Goal: Task Accomplishment & Management: Manage account settings

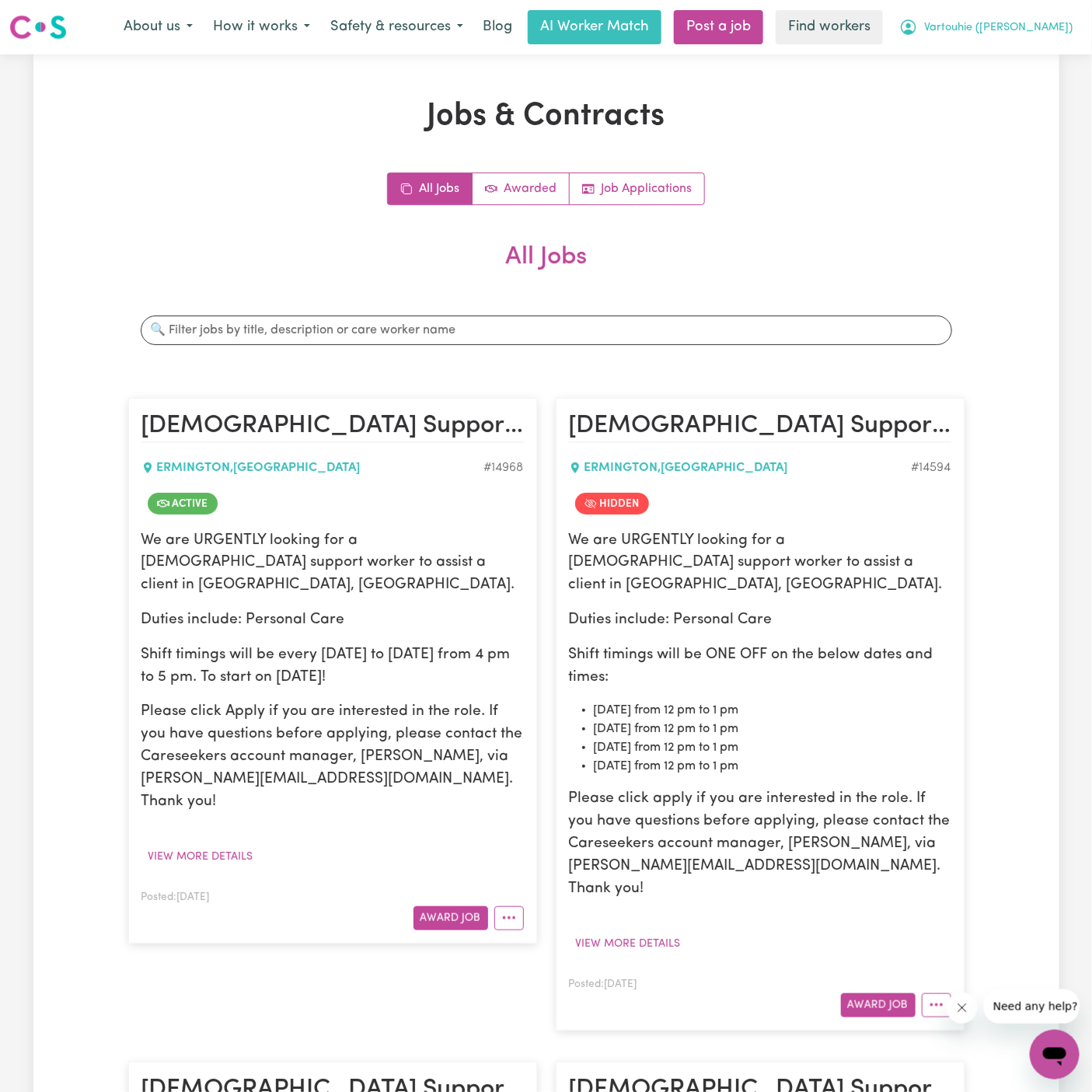
click at [988, 39] on button "Vartouhie ([PERSON_NAME])" at bounding box center [985, 27] width 193 height 33
click at [1023, 77] on link "Logout" at bounding box center [1020, 89] width 123 height 29
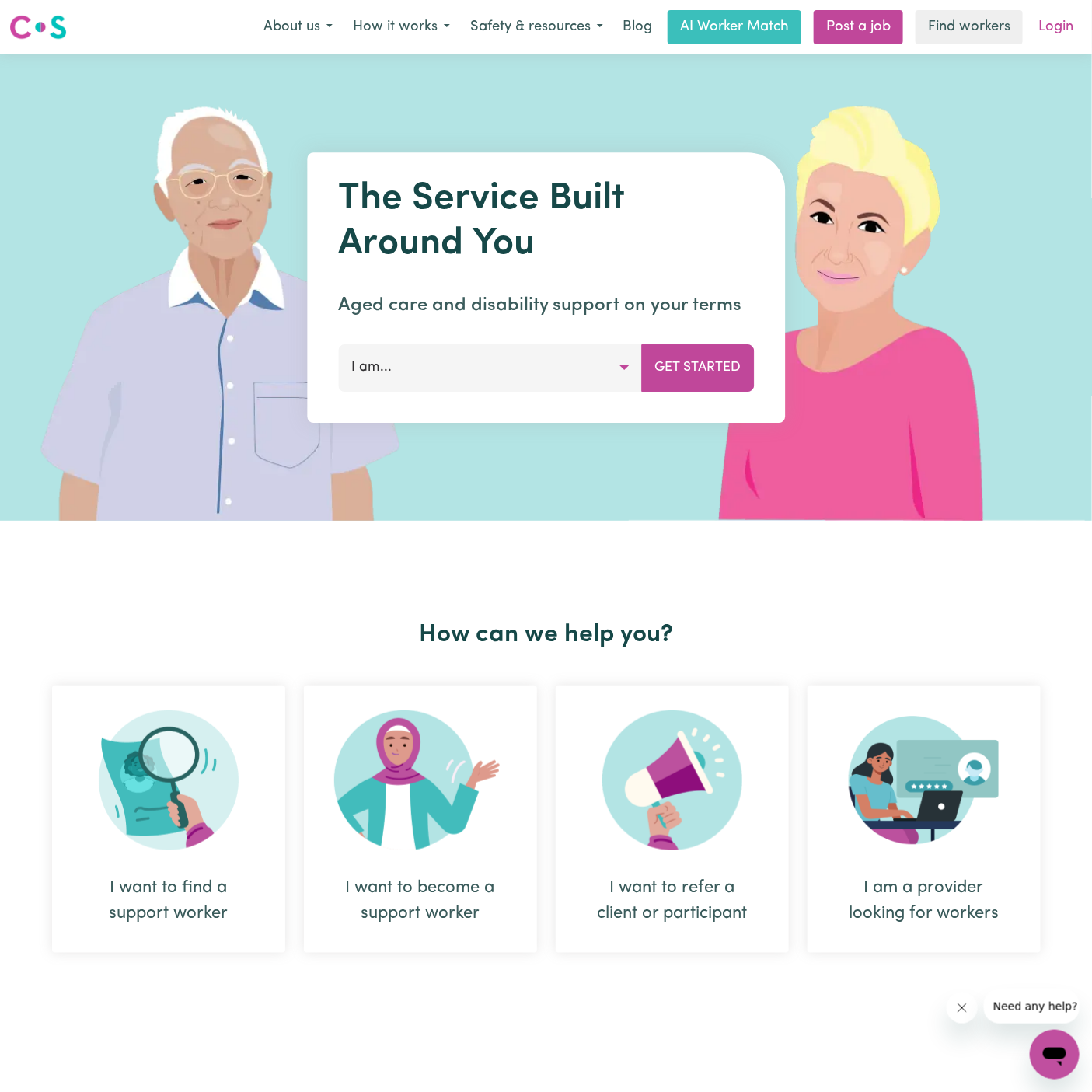
click at [1041, 24] on link "Login" at bounding box center [1056, 27] width 54 height 34
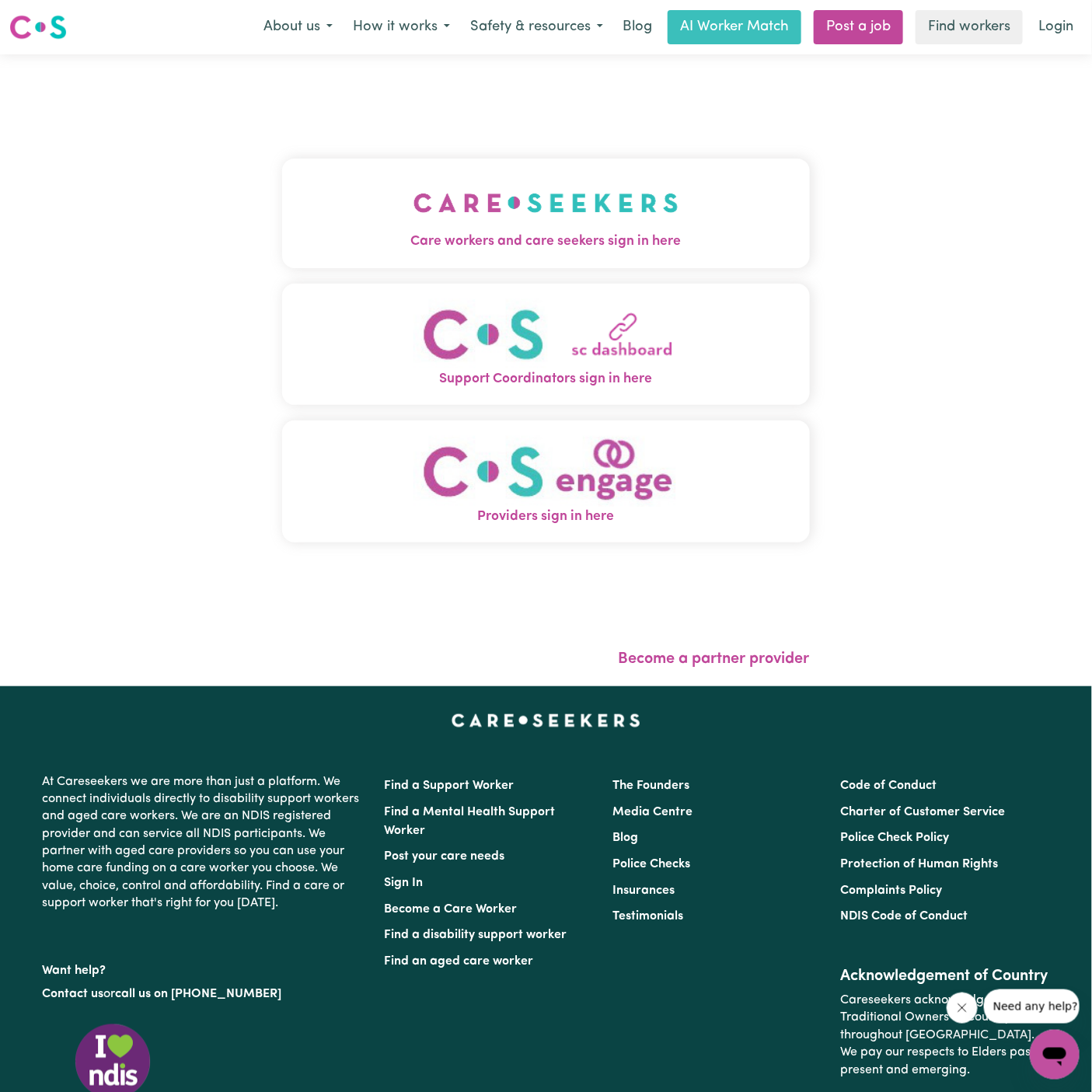
click at [515, 210] on img "Care workers and care seekers sign in here" at bounding box center [546, 202] width 265 height 58
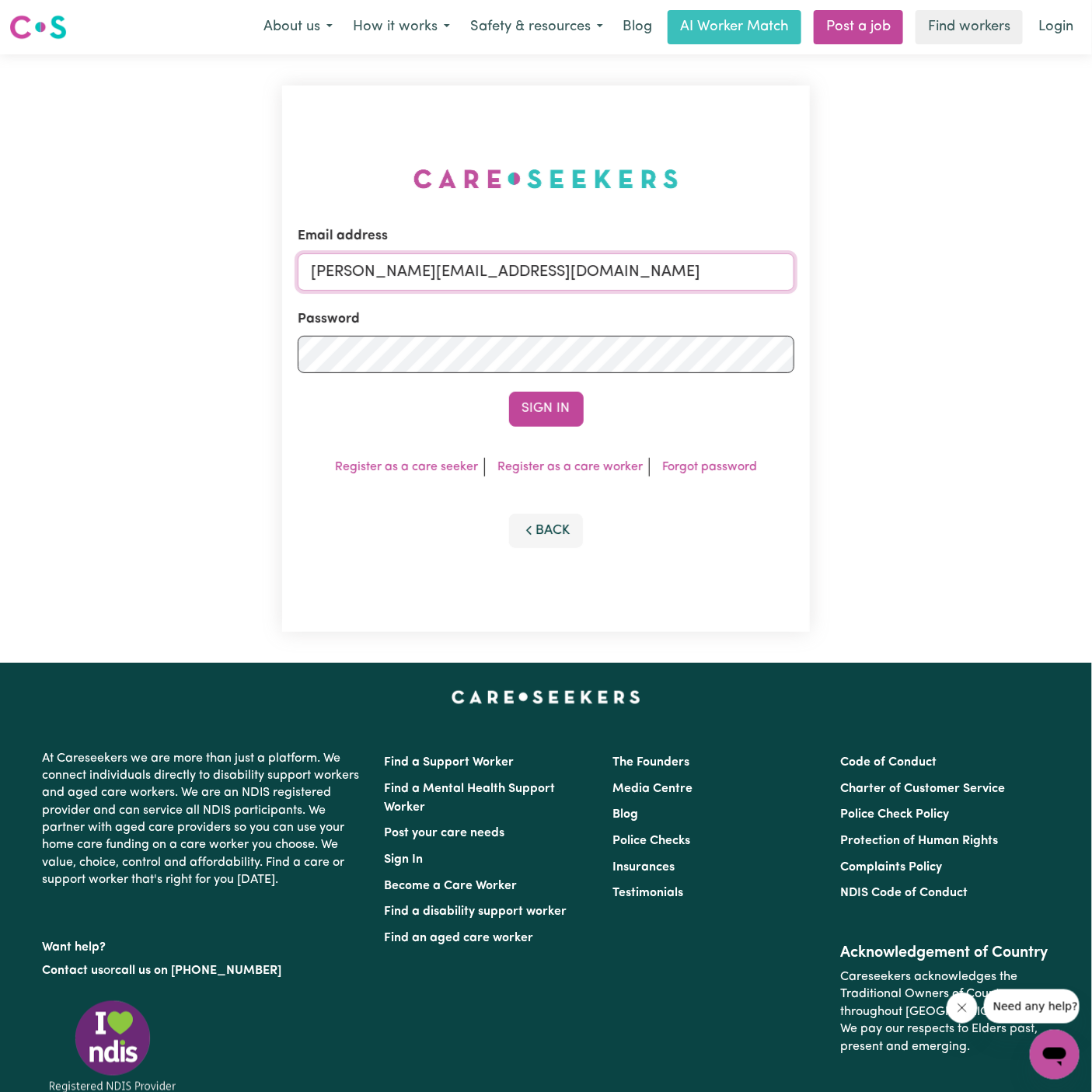
click at [625, 271] on input "[PERSON_NAME][EMAIL_ADDRESS][DOMAIN_NAME]" at bounding box center [546, 272] width 497 height 38
drag, startPoint x: 396, startPoint y: 274, endPoint x: 841, endPoint y: 274, distance: 445.0
click at [841, 274] on div "Email address [EMAIL_ADDRESS][DOMAIN_NAME] Password Sign In Register as a care …" at bounding box center [546, 359] width 1092 height 608
type input "[EMAIL_ADDRESS][DOMAIN_NAME]"
click at [556, 400] on button "Sign In" at bounding box center [546, 409] width 74 height 34
